Goal: Check status: Check status

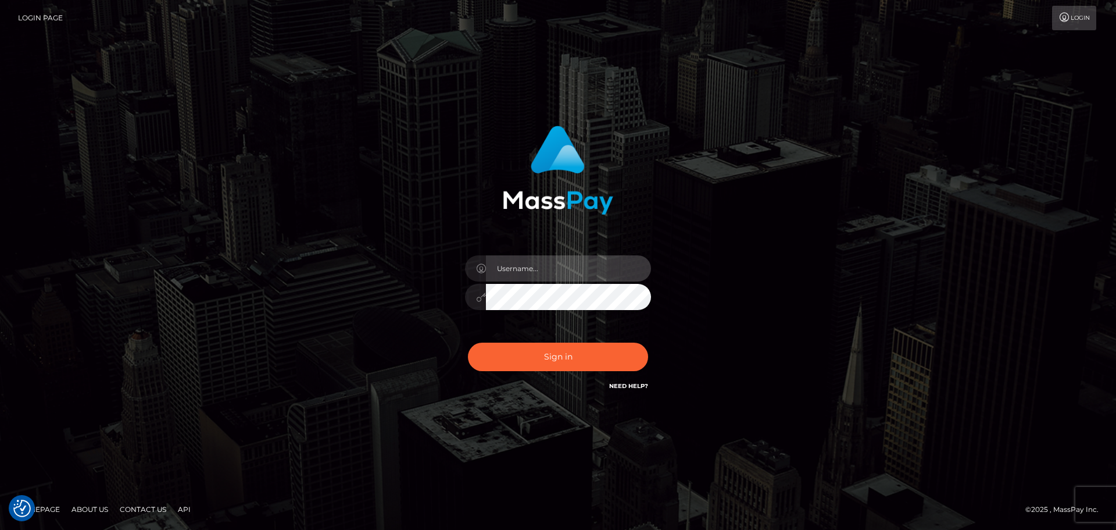
click at [558, 274] on input "text" at bounding box center [568, 268] width 165 height 26
type input "georgio.nmible"
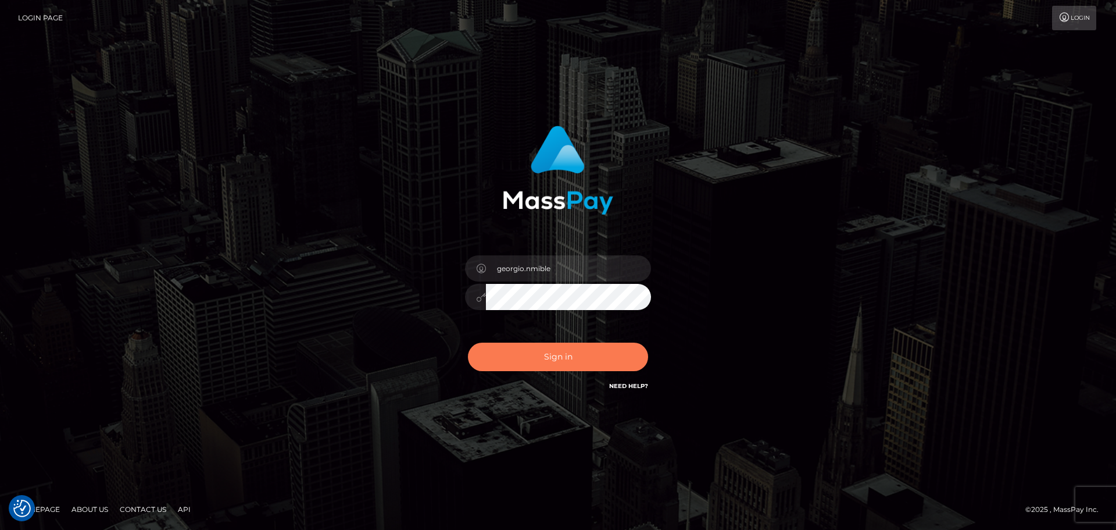
click at [592, 360] on button "Sign in" at bounding box center [558, 356] width 180 height 28
click at [480, 299] on icon at bounding box center [481, 296] width 10 height 9
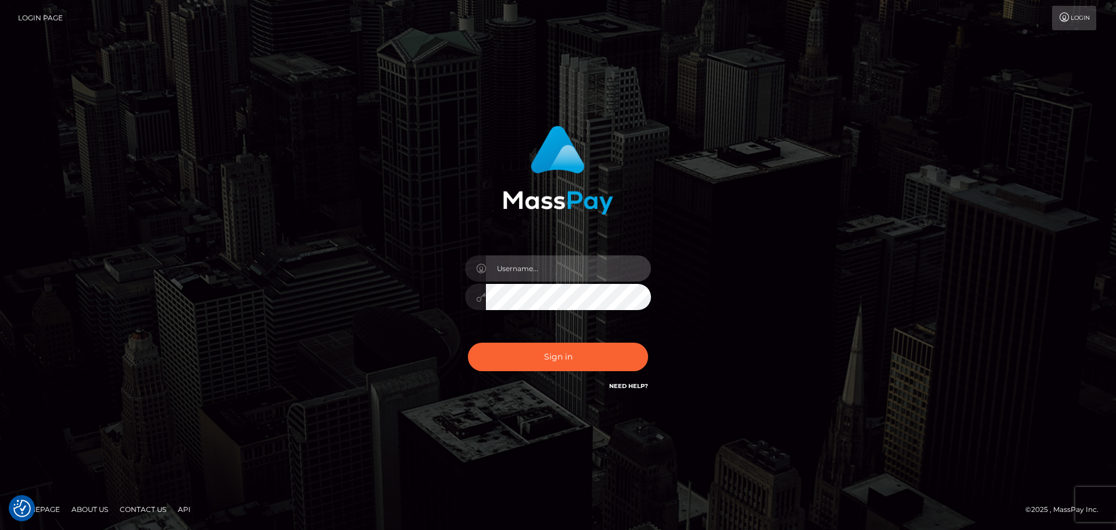
click at [529, 279] on input "text" at bounding box center [568, 268] width 165 height 26
type input "georgio.nmible"
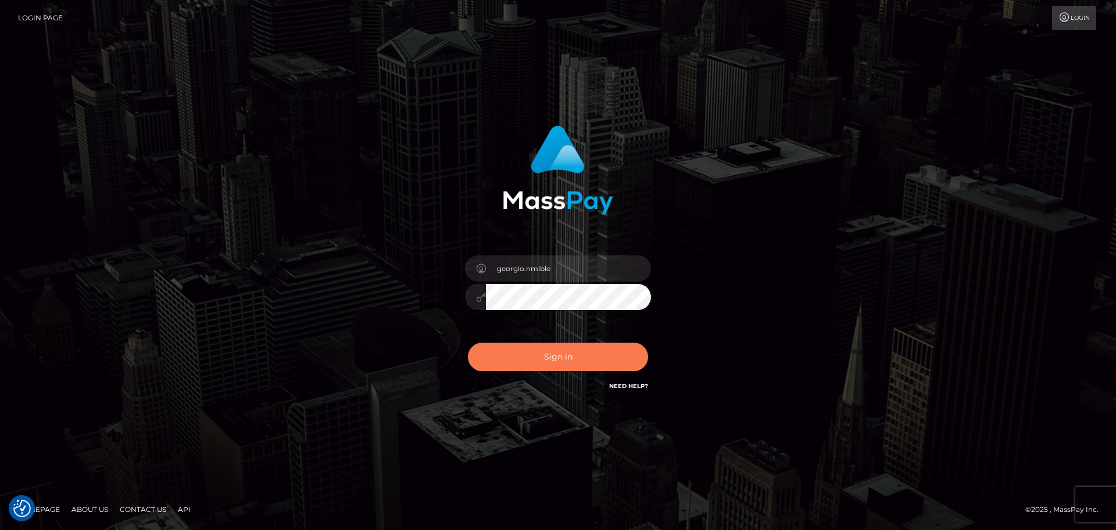
click at [566, 363] on button "Sign in" at bounding box center [558, 356] width 180 height 28
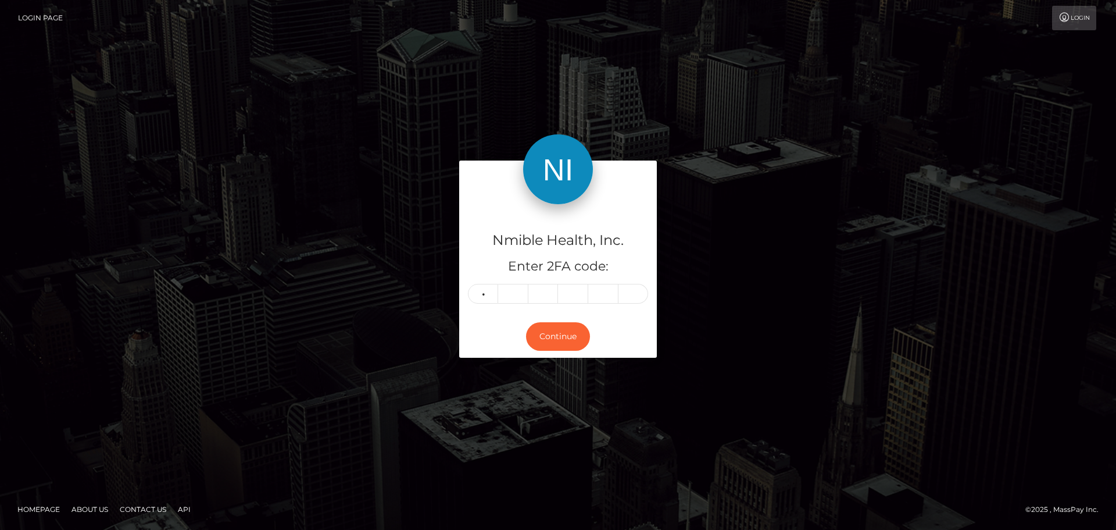
type input "9"
type input "5"
type input "9"
type input "0"
type input "7"
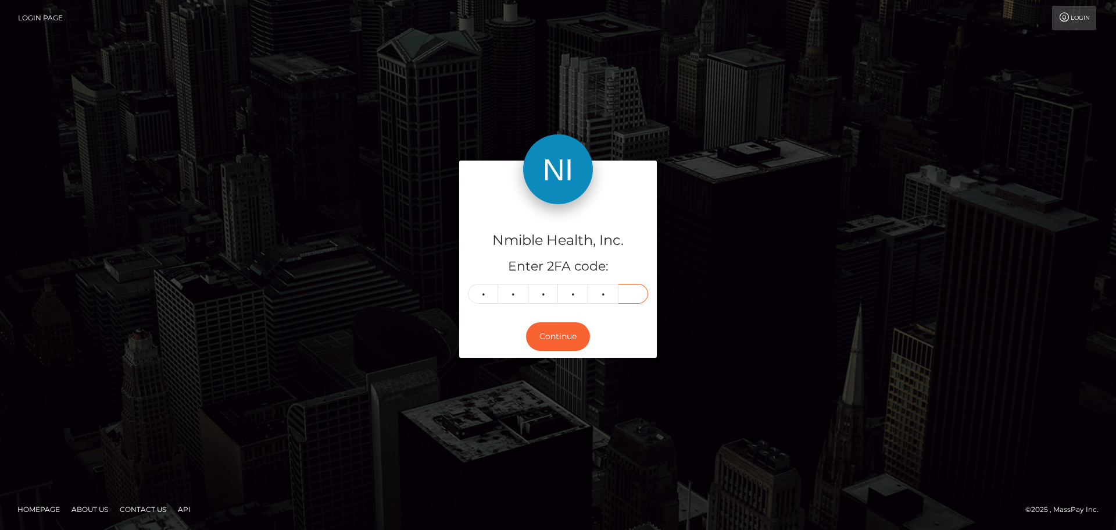
type input "7"
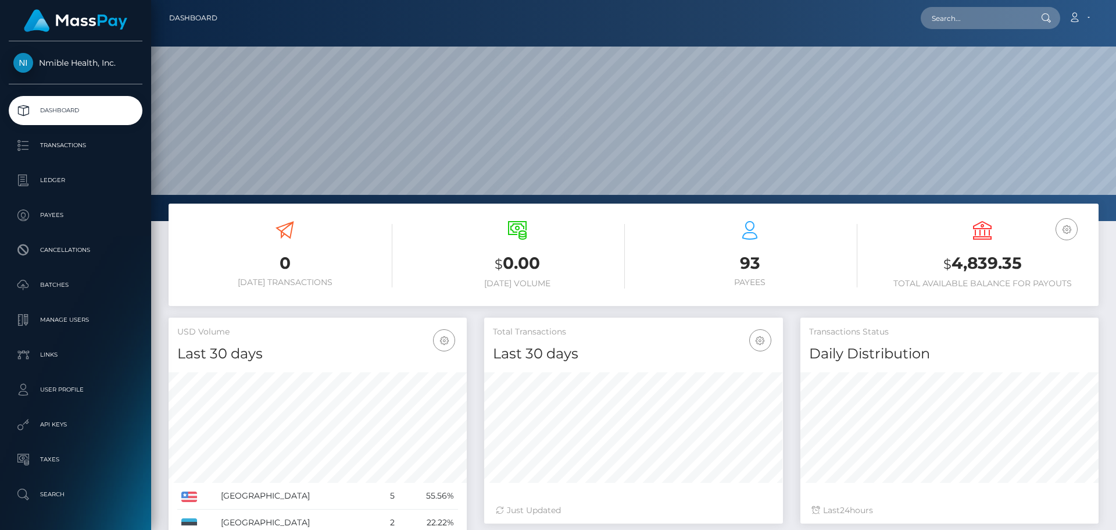
scroll to position [206, 299]
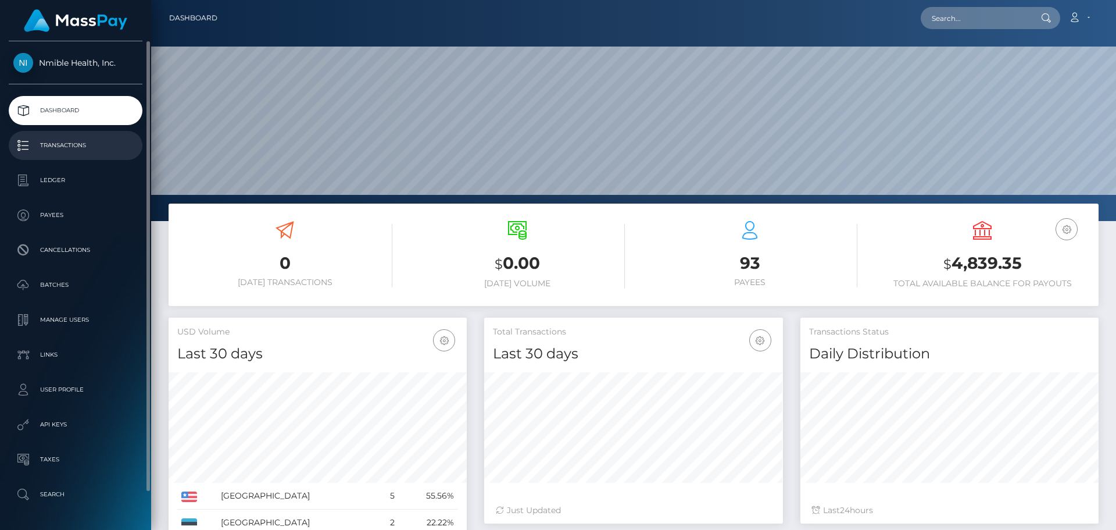
click at [83, 140] on p "Transactions" at bounding box center [75, 145] width 124 height 17
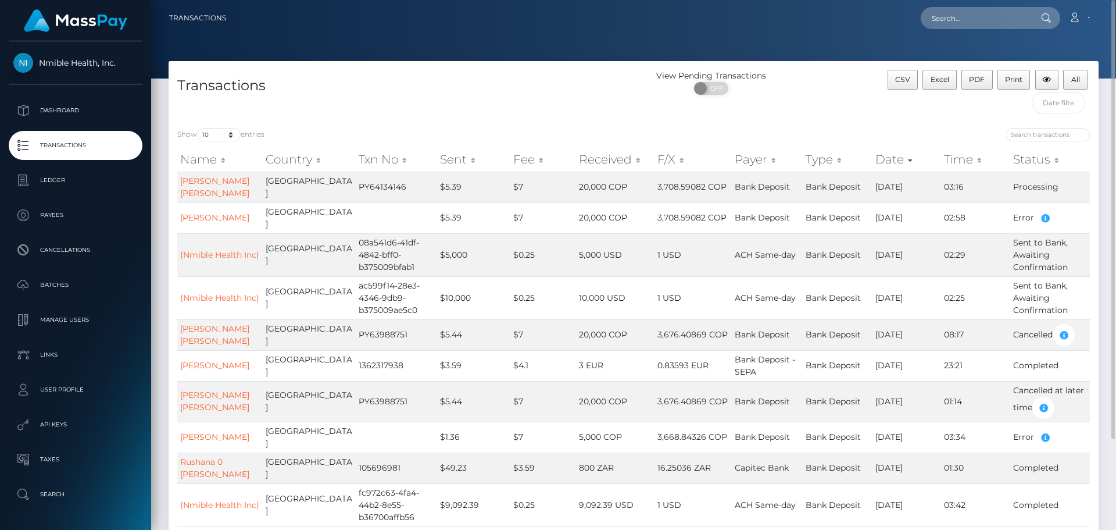
click at [455, 94] on h4 "Transactions" at bounding box center [401, 86] width 448 height 20
click at [448, 91] on h4 "Transactions" at bounding box center [401, 86] width 448 height 20
click at [398, 191] on td "PY64134146" at bounding box center [396, 187] width 81 height 31
click at [204, 182] on link "MARIA PIEDAD ALVAREZ RUIZ" at bounding box center [214, 187] width 69 height 23
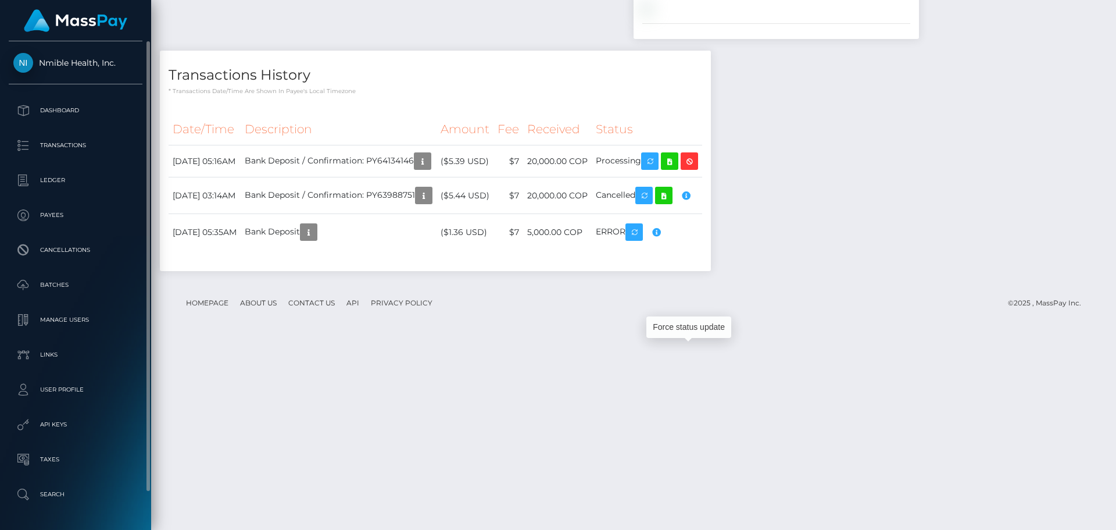
scroll to position [140, 299]
click at [85, 102] on p "Dashboard" at bounding box center [75, 110] width 124 height 17
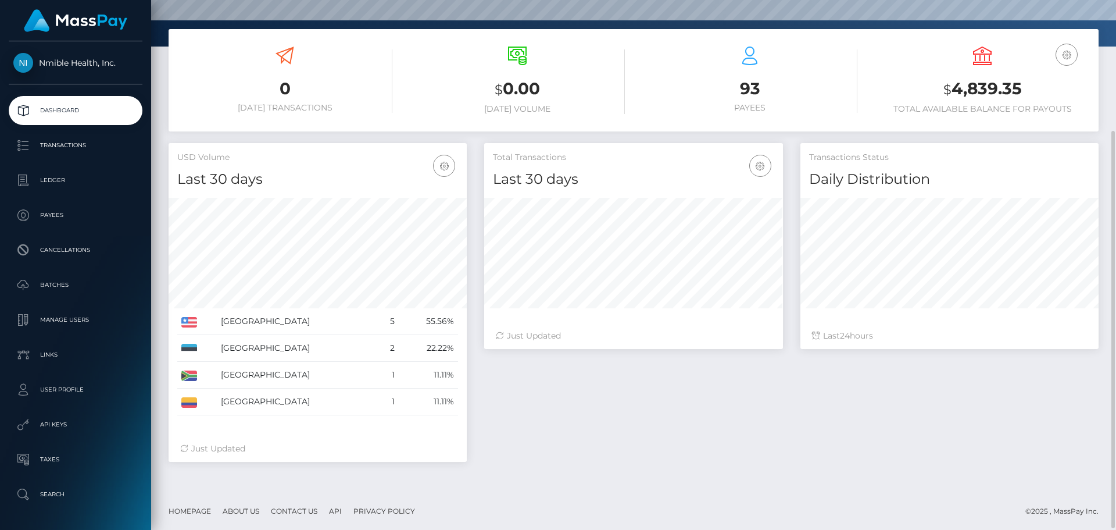
scroll to position [176, 0]
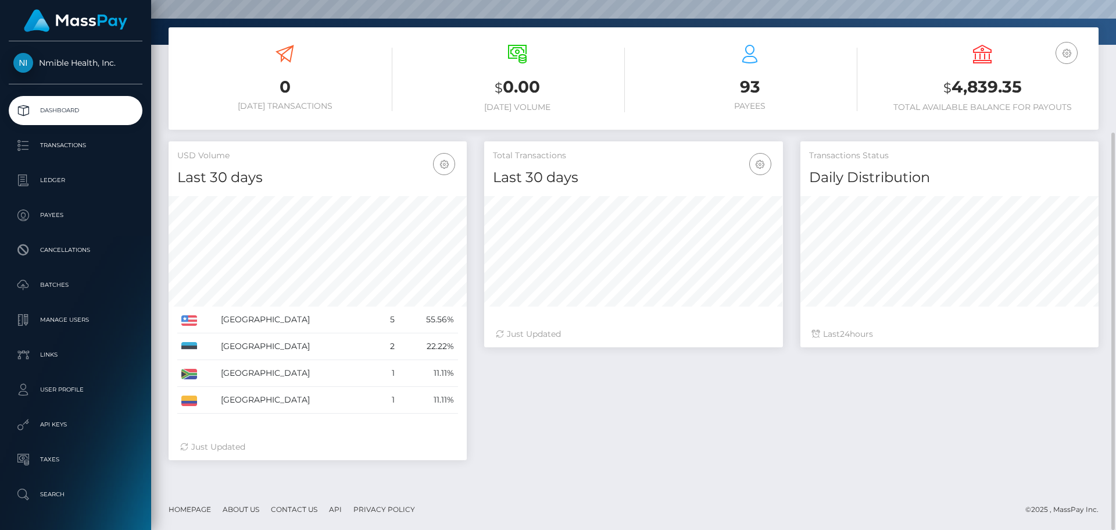
click at [553, 392] on div "Total Transactions Last 30 days Last 30 days Last 60 days Last 90 days 24" at bounding box center [792, 306] width 632 height 330
